Goal: Information Seeking & Learning: Learn about a topic

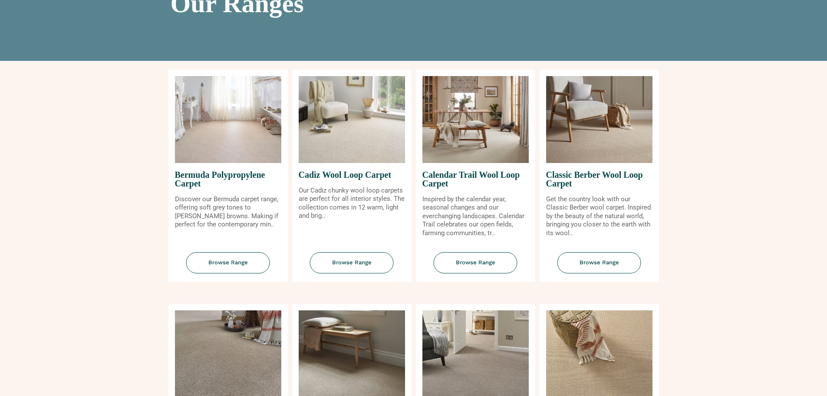
scroll to position [108, 0]
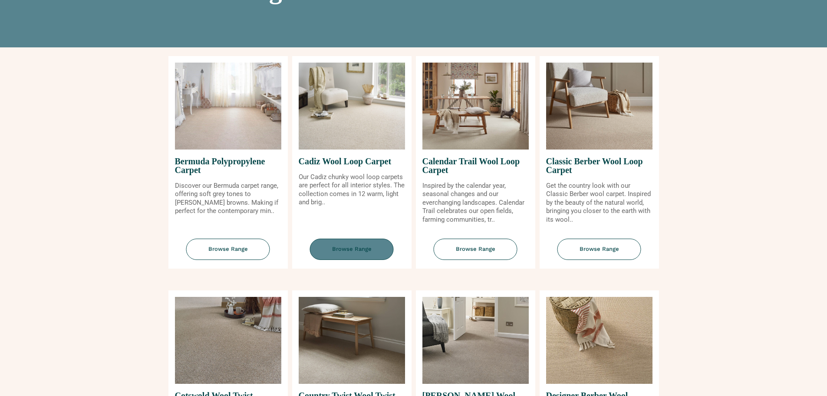
click at [359, 253] on span "Browse Range" at bounding box center [352, 248] width 84 height 21
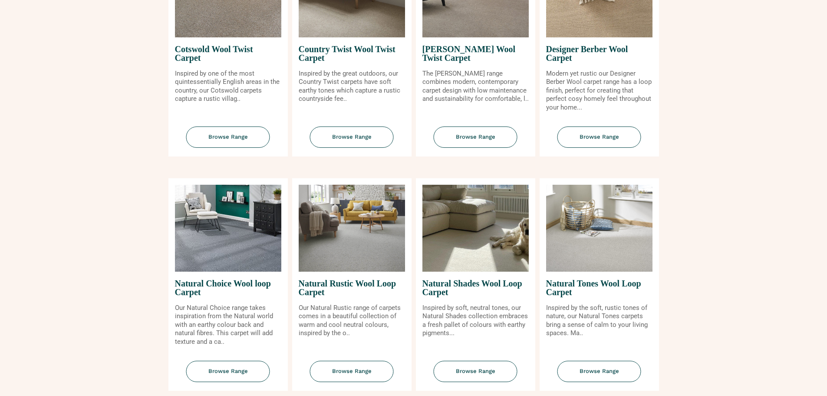
scroll to position [506, 0]
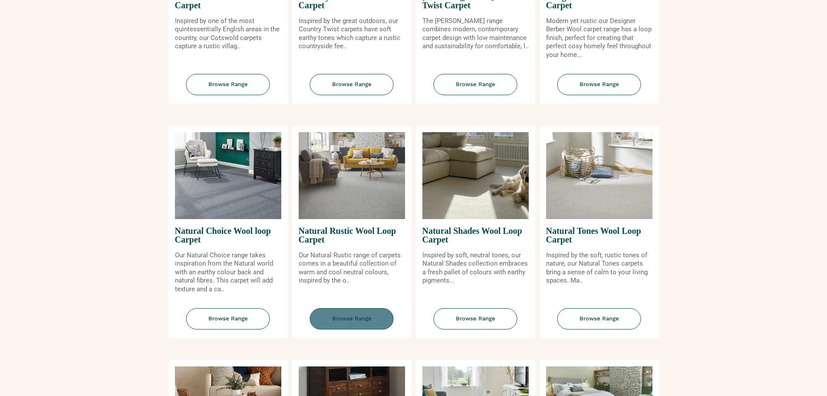
click at [344, 320] on span "Browse Range" at bounding box center [352, 318] width 84 height 21
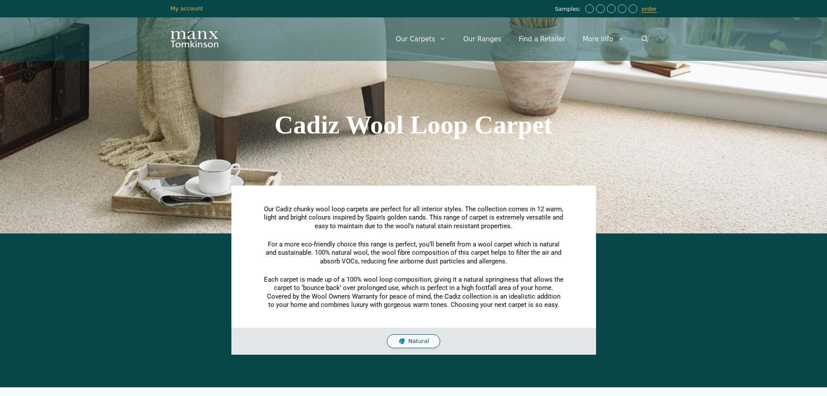
click at [417, 338] on span "Natural" at bounding box center [418, 340] width 21 height 7
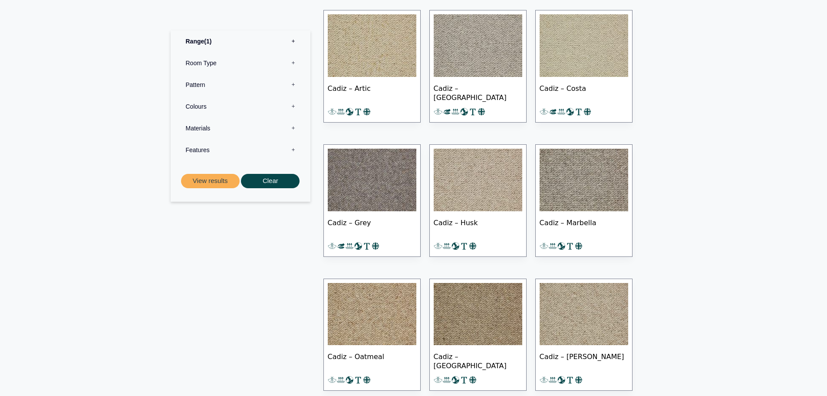
scroll to position [424, 0]
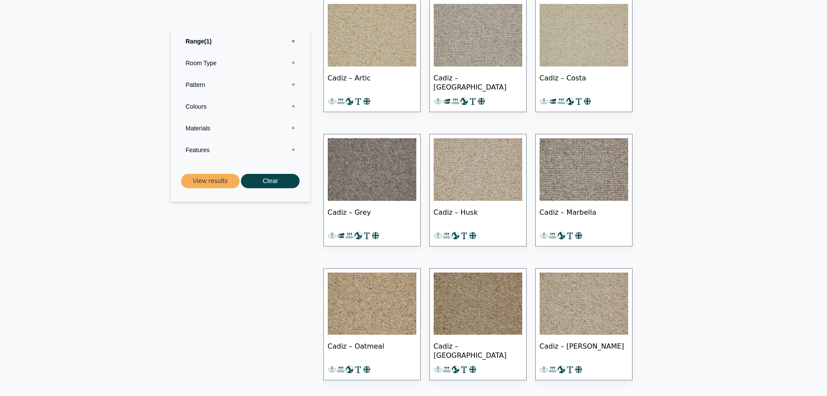
click at [370, 169] on img at bounding box center [372, 169] width 89 height 63
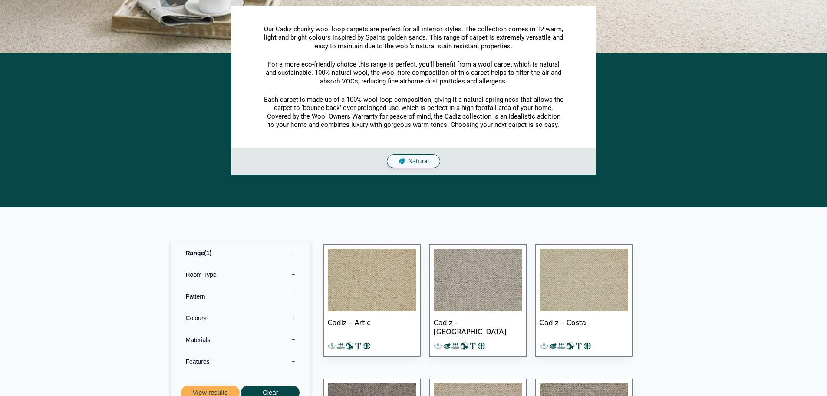
scroll to position [158, 0]
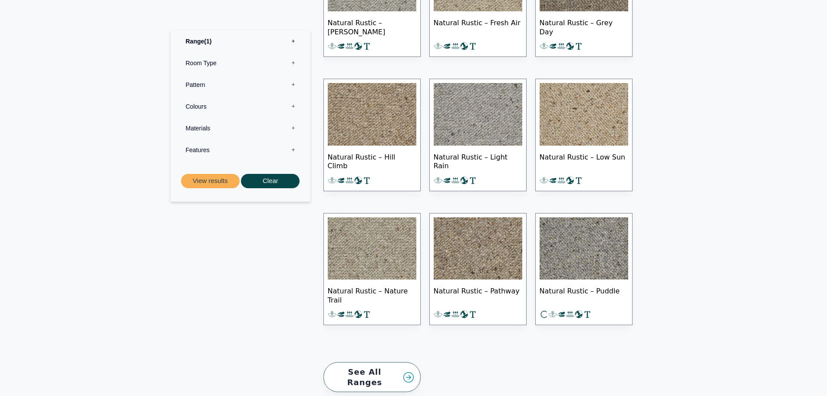
scroll to position [445, 0]
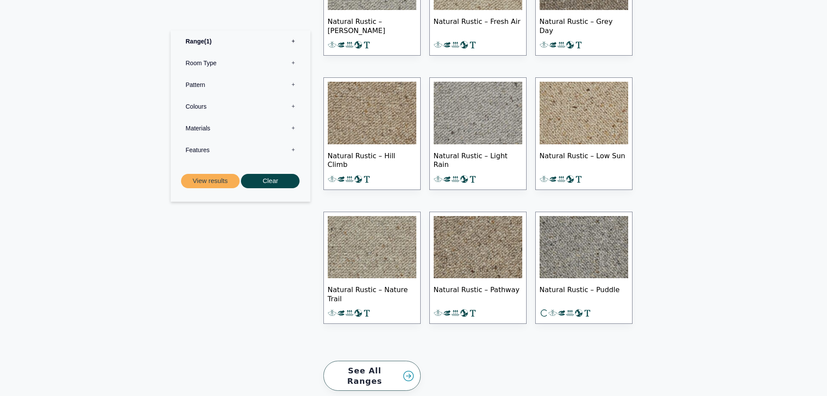
click at [574, 258] on img at bounding box center [584, 247] width 89 height 63
